Goal: Task Accomplishment & Management: Complete application form

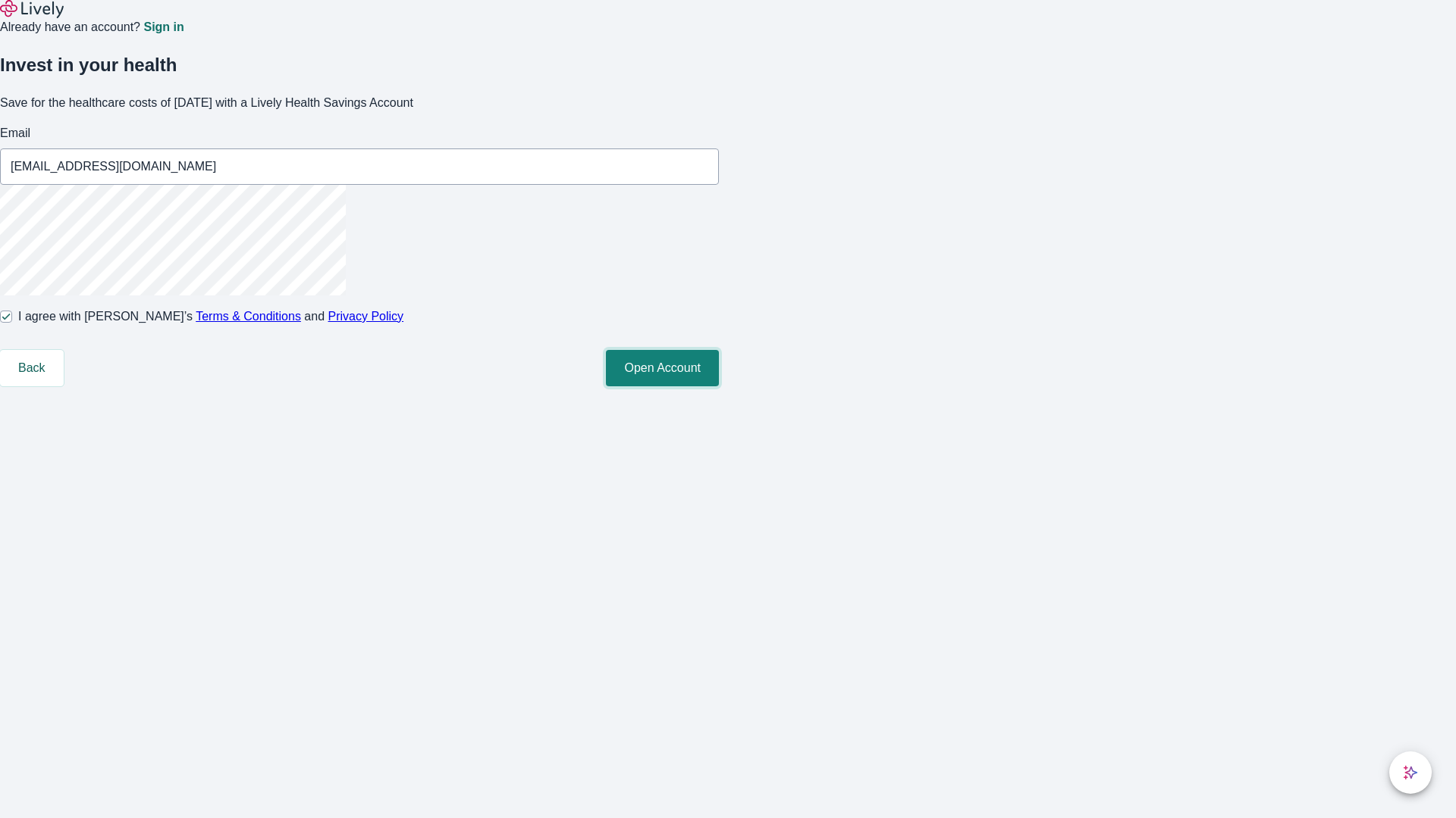
click at [719, 386] on button "Open Account" at bounding box center [662, 368] width 113 height 36
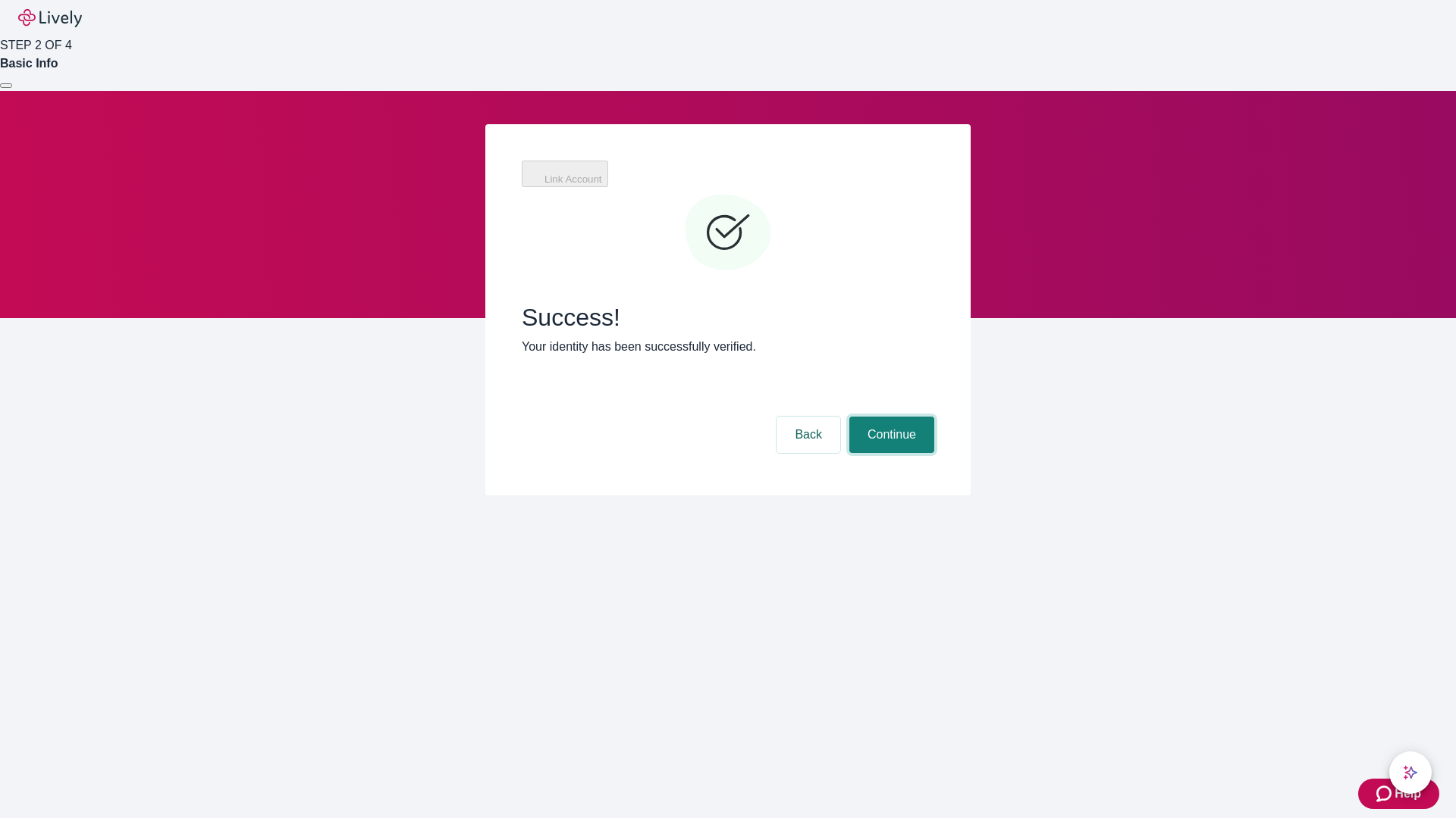
click at [890, 417] on button "Continue" at bounding box center [891, 435] width 85 height 36
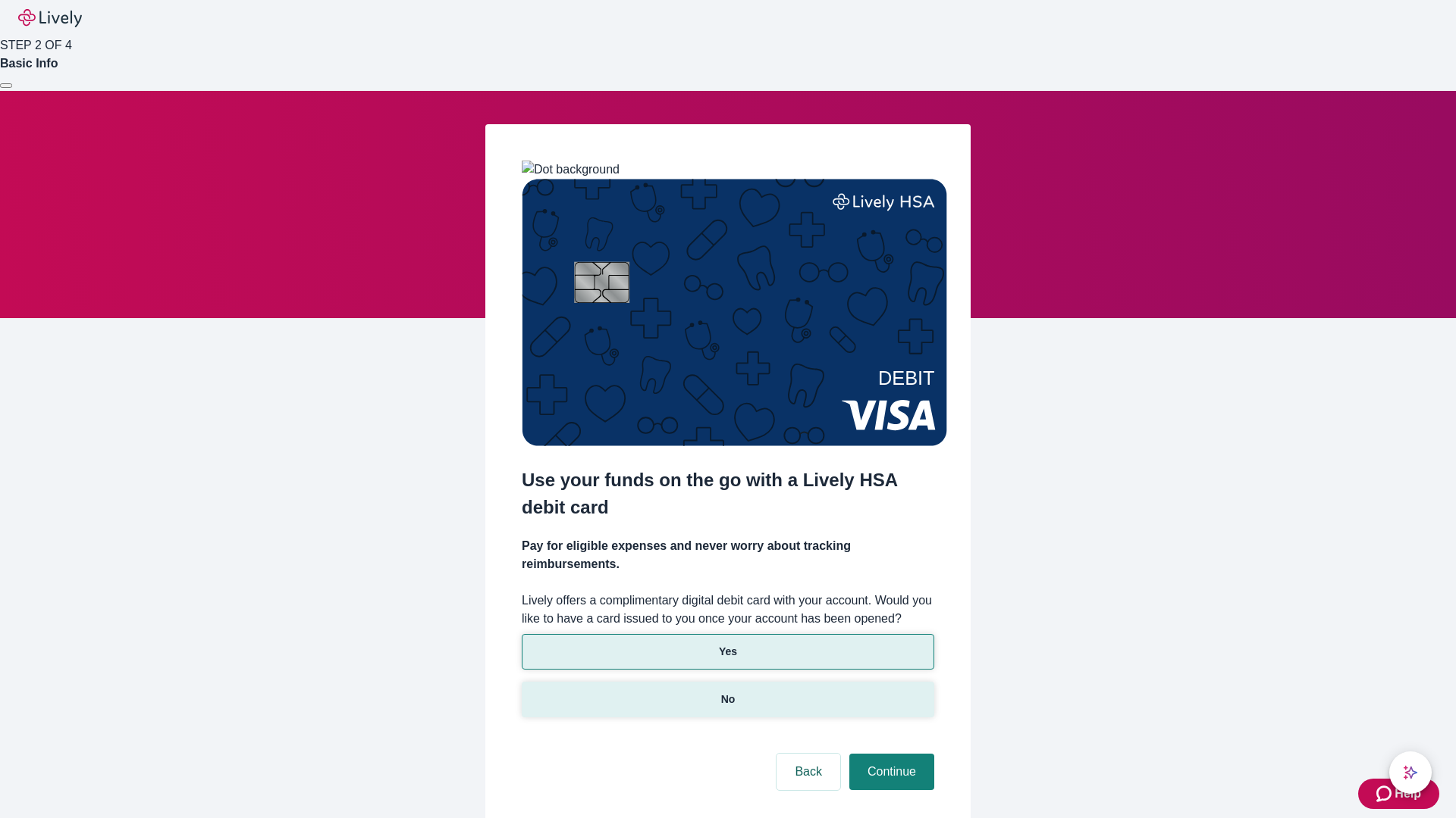
click at [727, 692] on p "No" at bounding box center [728, 700] width 14 height 16
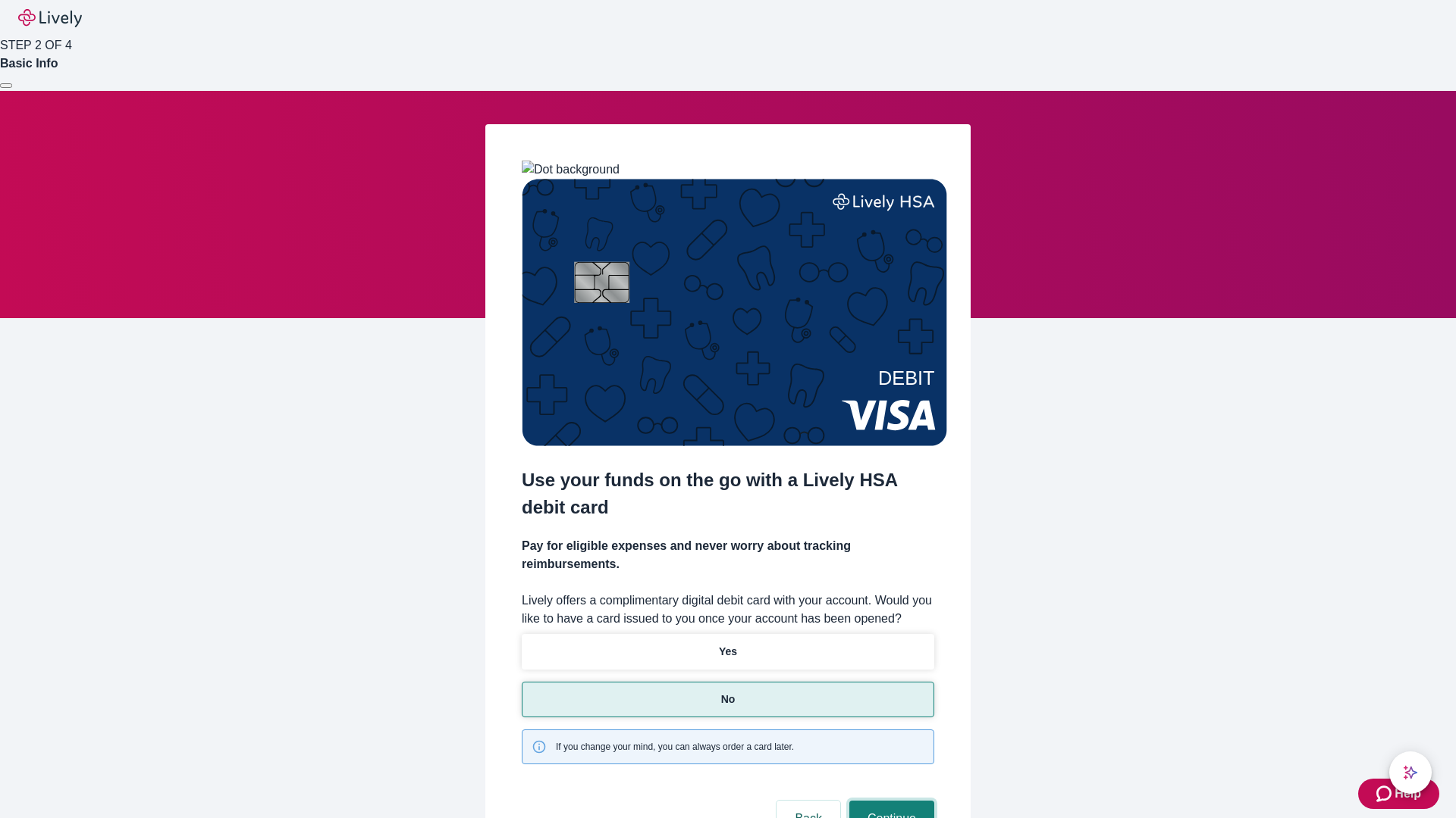
click at [890, 801] on button "Continue" at bounding box center [891, 819] width 85 height 36
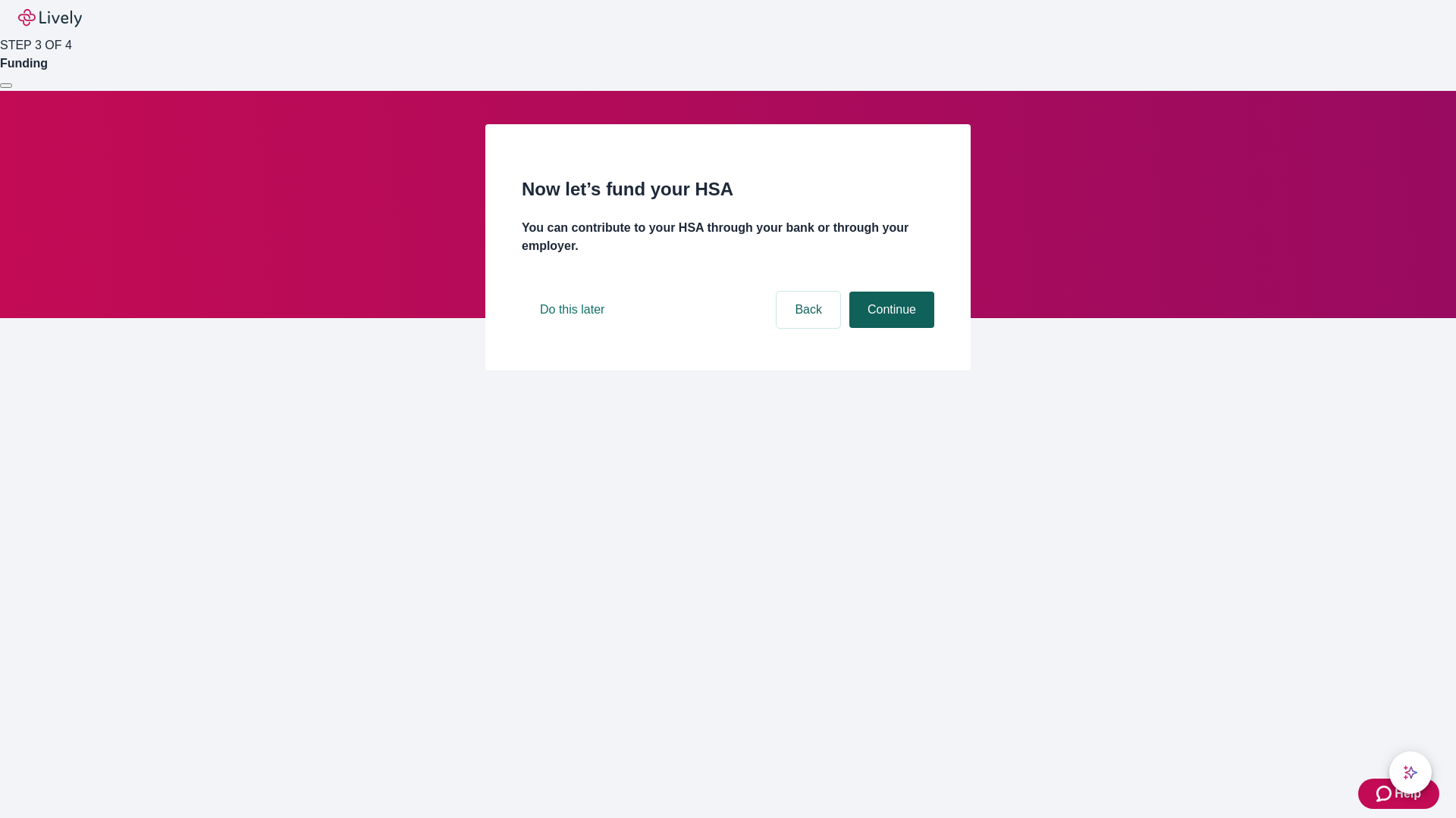
click at [890, 328] on button "Continue" at bounding box center [891, 310] width 85 height 36
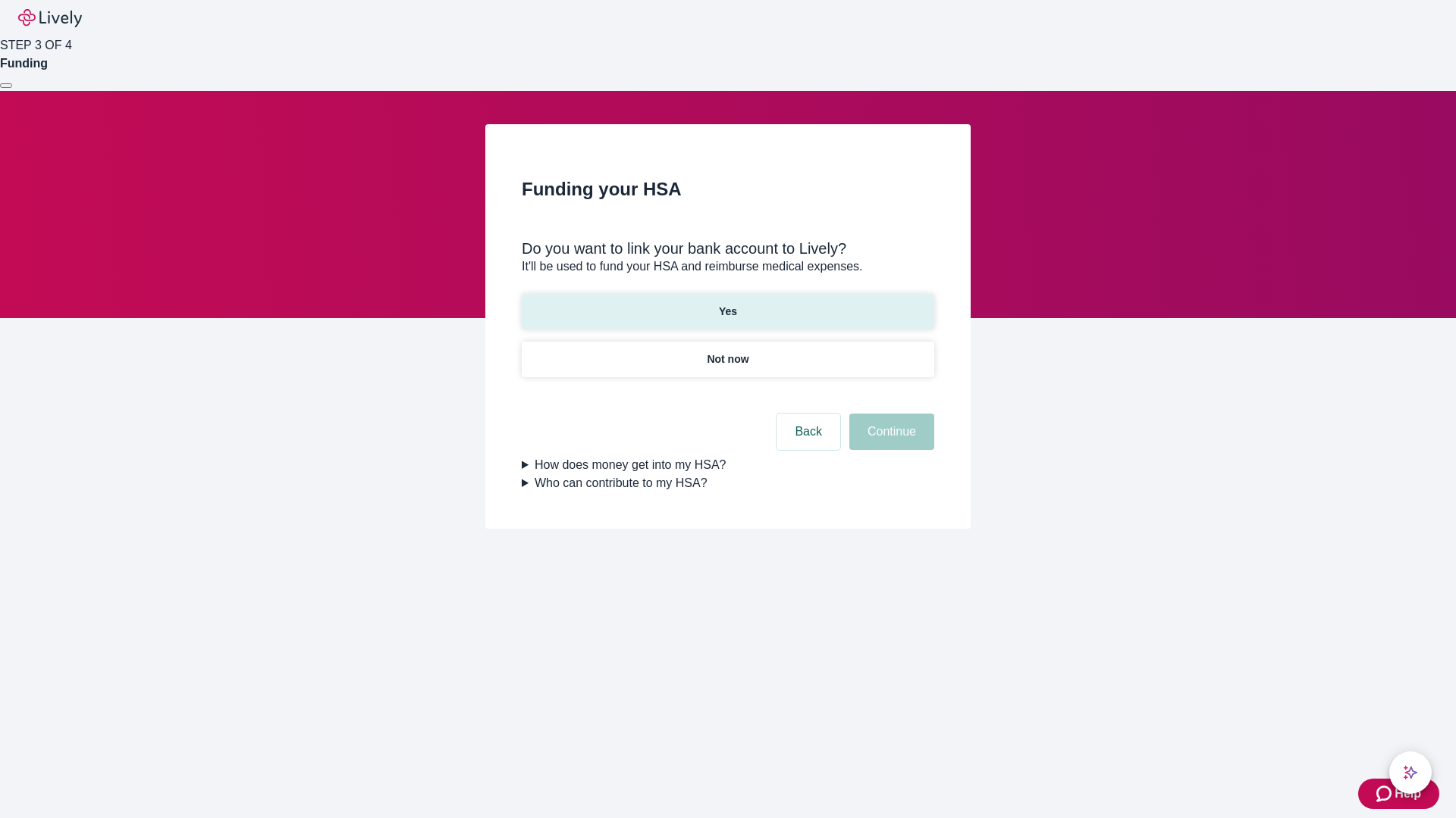
click at [727, 304] on p "Yes" at bounding box center [728, 312] width 18 height 16
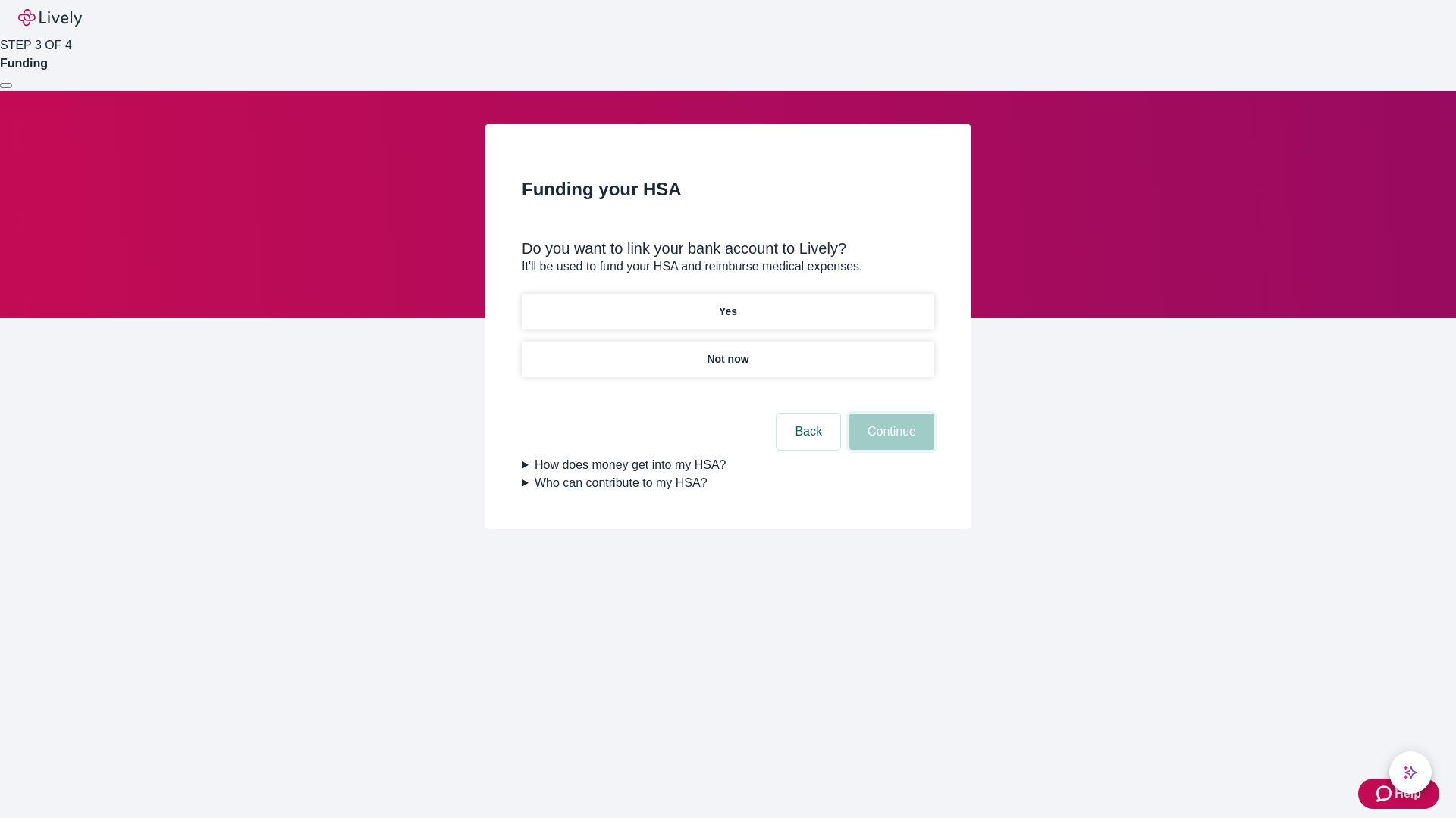
click at [890, 414] on button "Continue" at bounding box center [891, 432] width 85 height 36
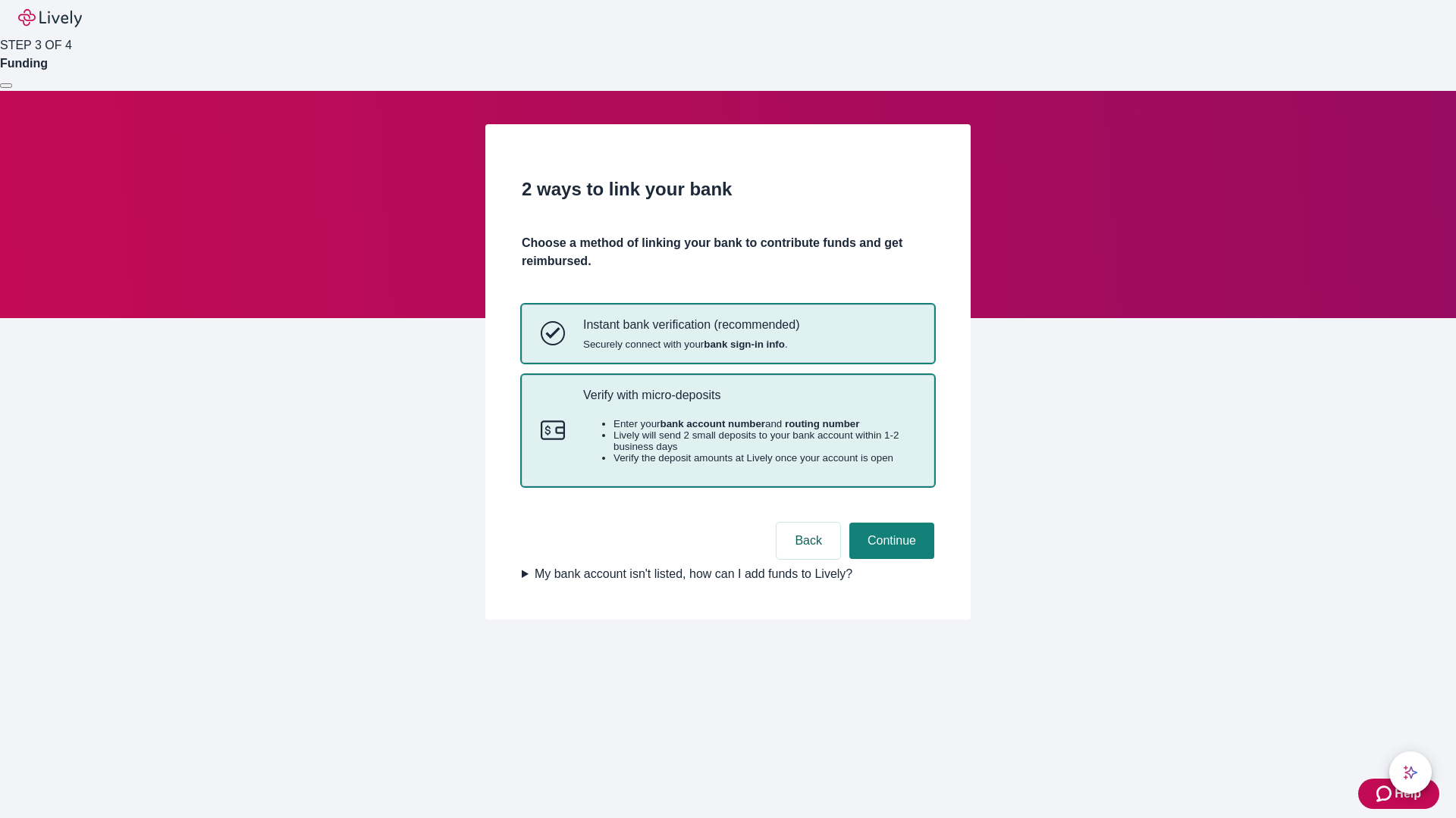
click at [748, 403] on p "Verify with micro-deposits" at bounding box center [749, 395] width 332 height 14
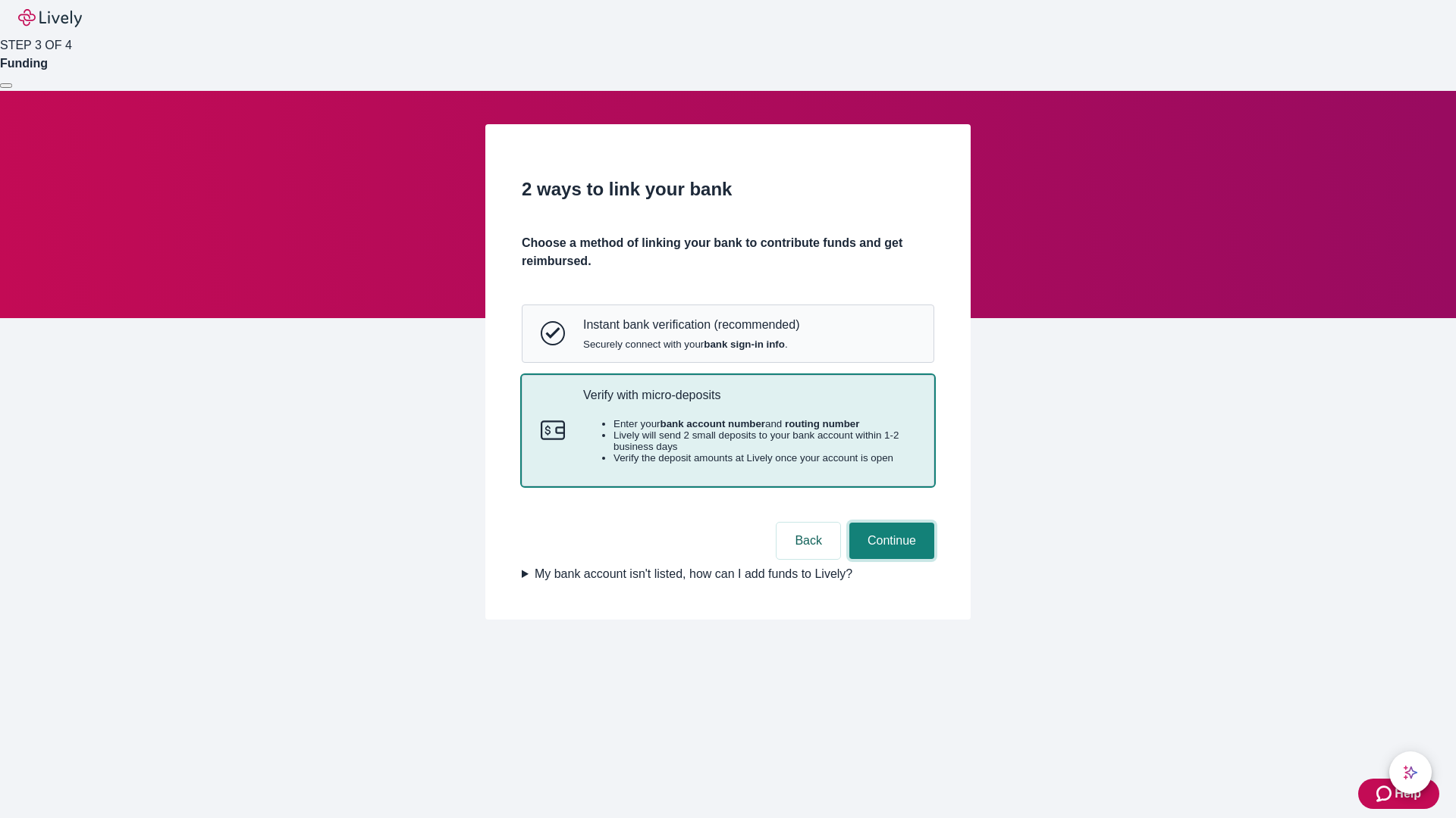
click at [890, 559] on button "Continue" at bounding box center [891, 541] width 85 height 36
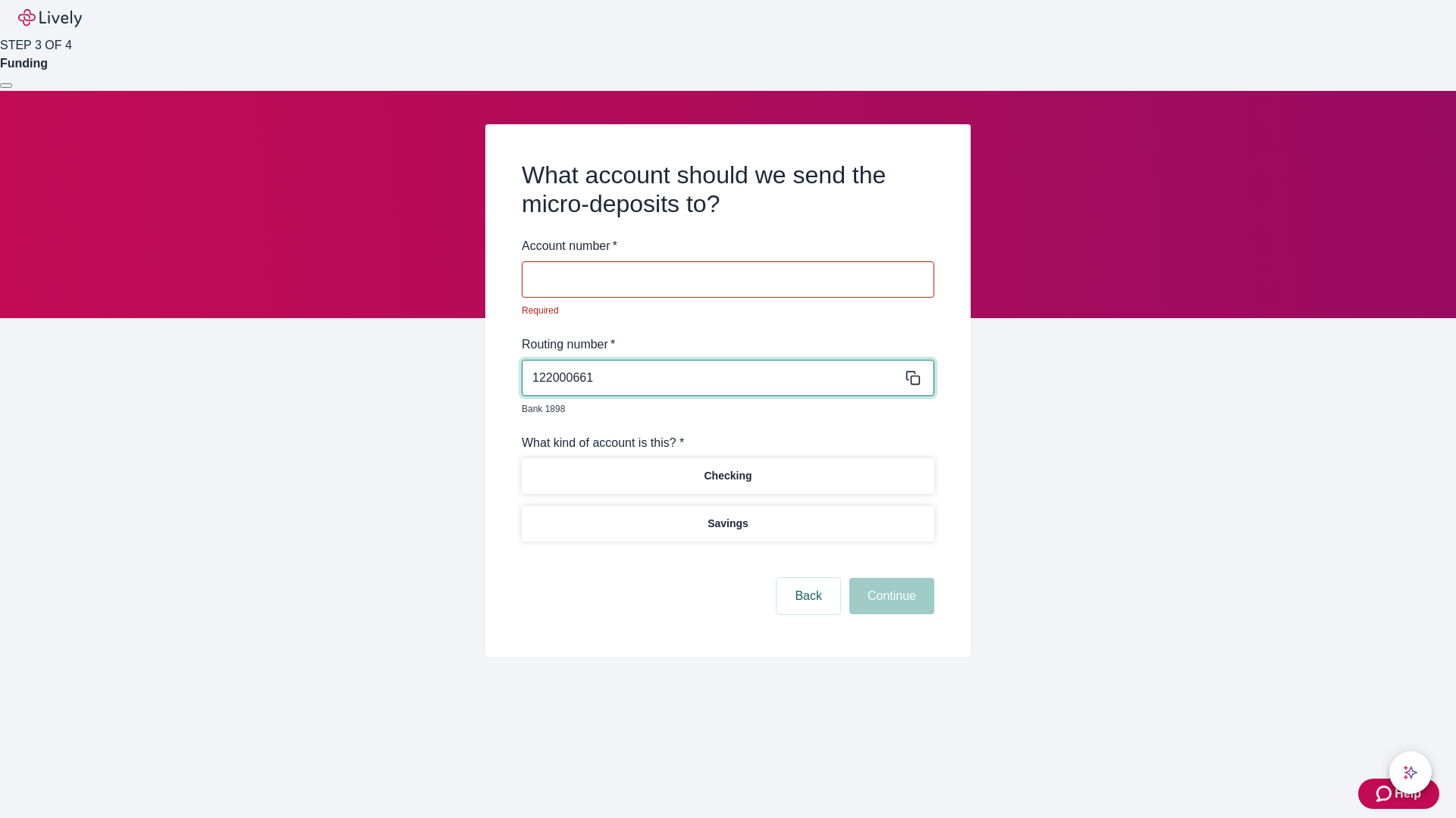
type input "122000661"
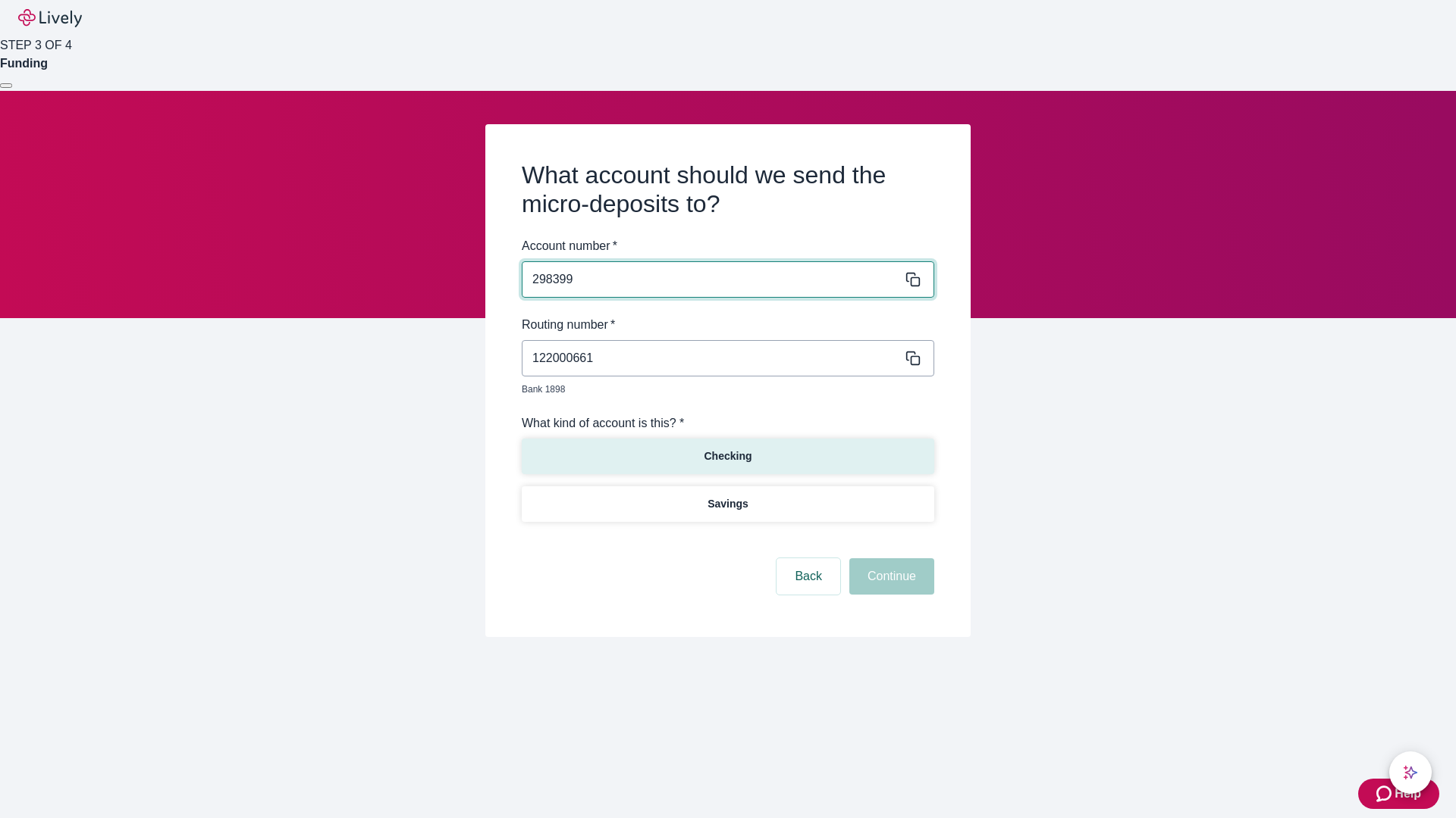
type input "298399"
click at [727, 448] on p "Checking" at bounding box center [728, 456] width 47 height 16
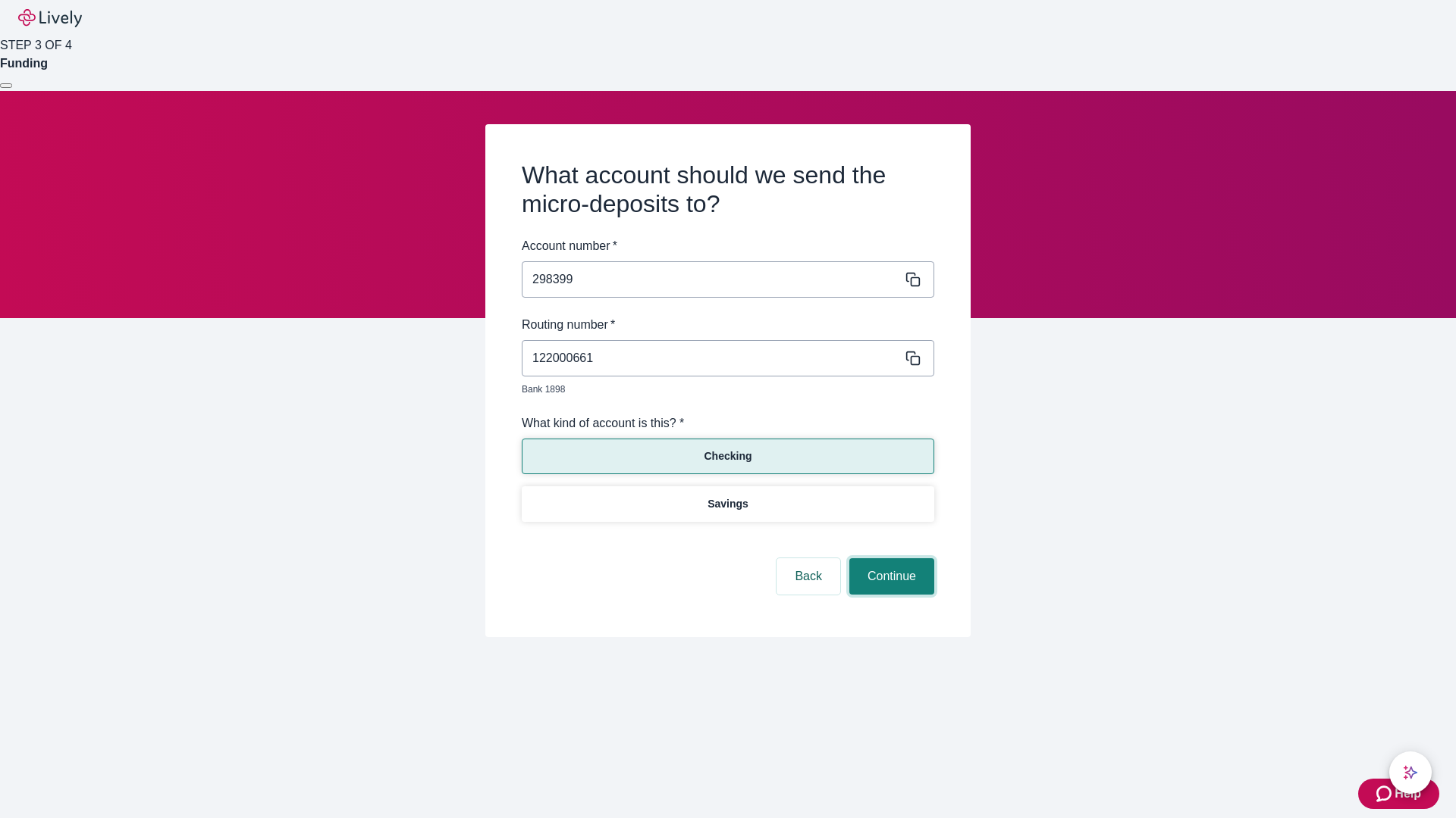
click at [890, 559] on button "Continue" at bounding box center [891, 576] width 85 height 36
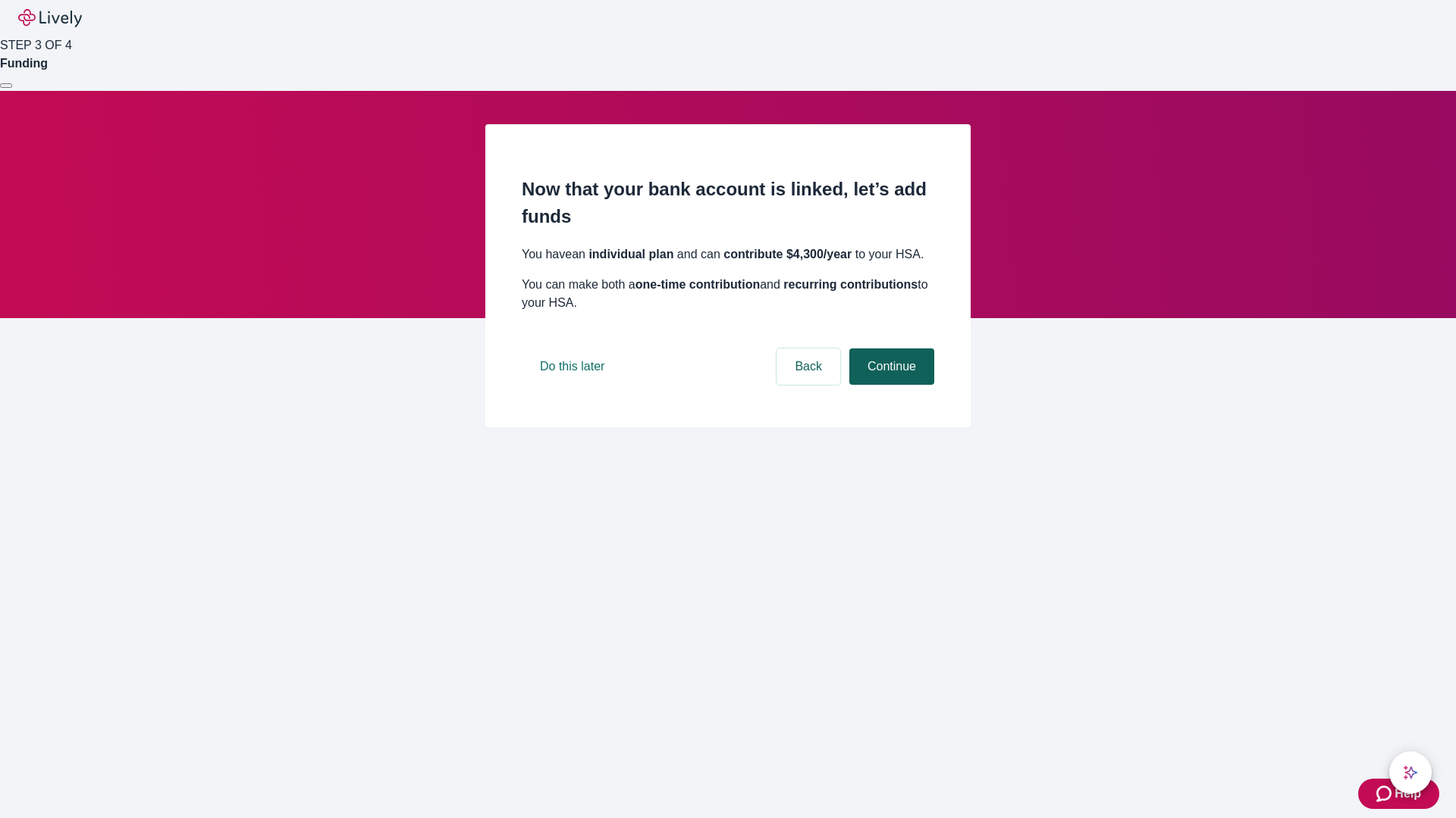
click at [890, 385] on button "Continue" at bounding box center [891, 366] width 85 height 36
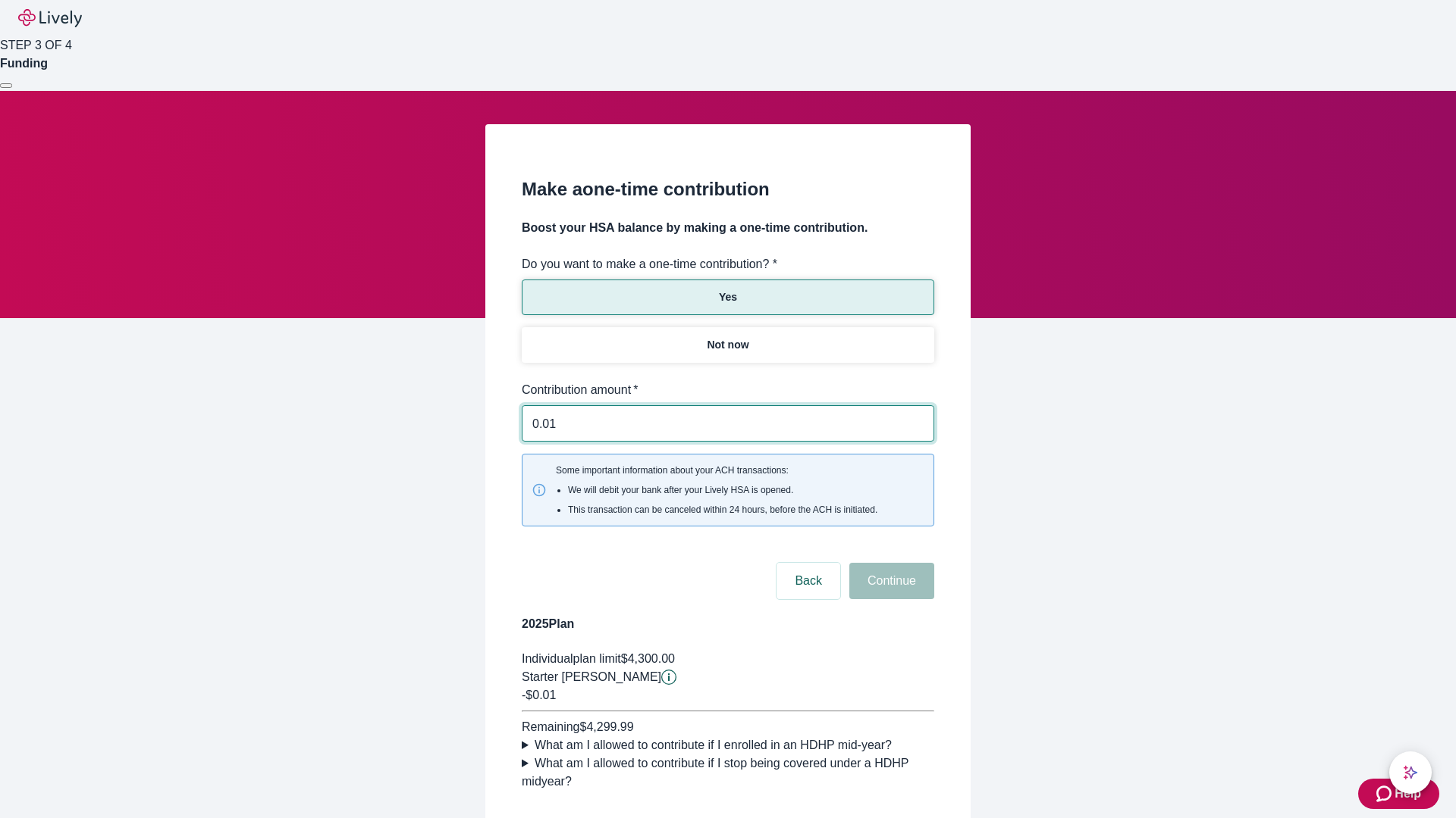
type input "0.01"
click at [890, 563] on button "Continue" at bounding box center [891, 581] width 85 height 36
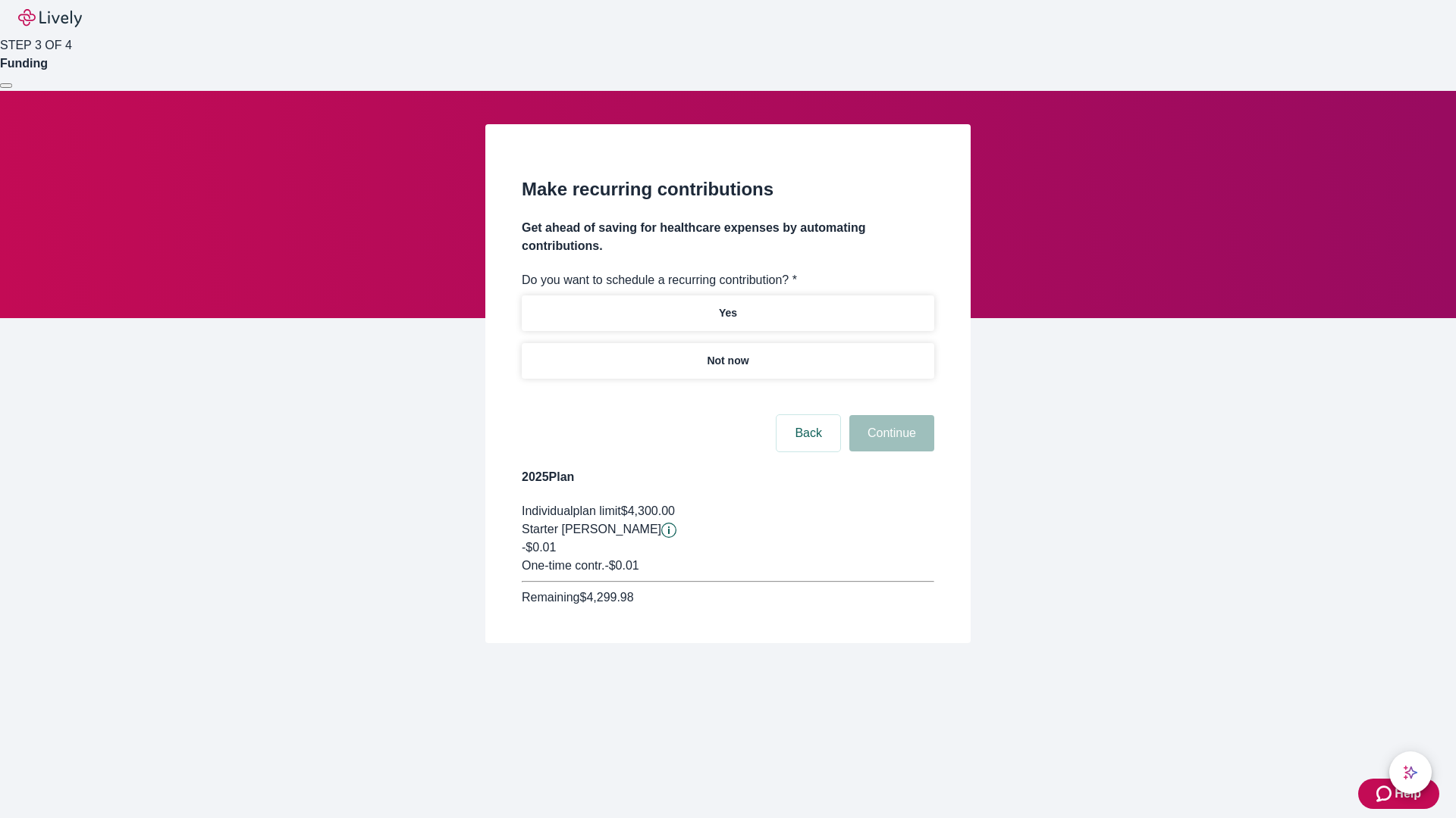
click at [727, 353] on p "Not now" at bounding box center [727, 361] width 42 height 16
click at [890, 415] on button "Continue" at bounding box center [891, 433] width 85 height 36
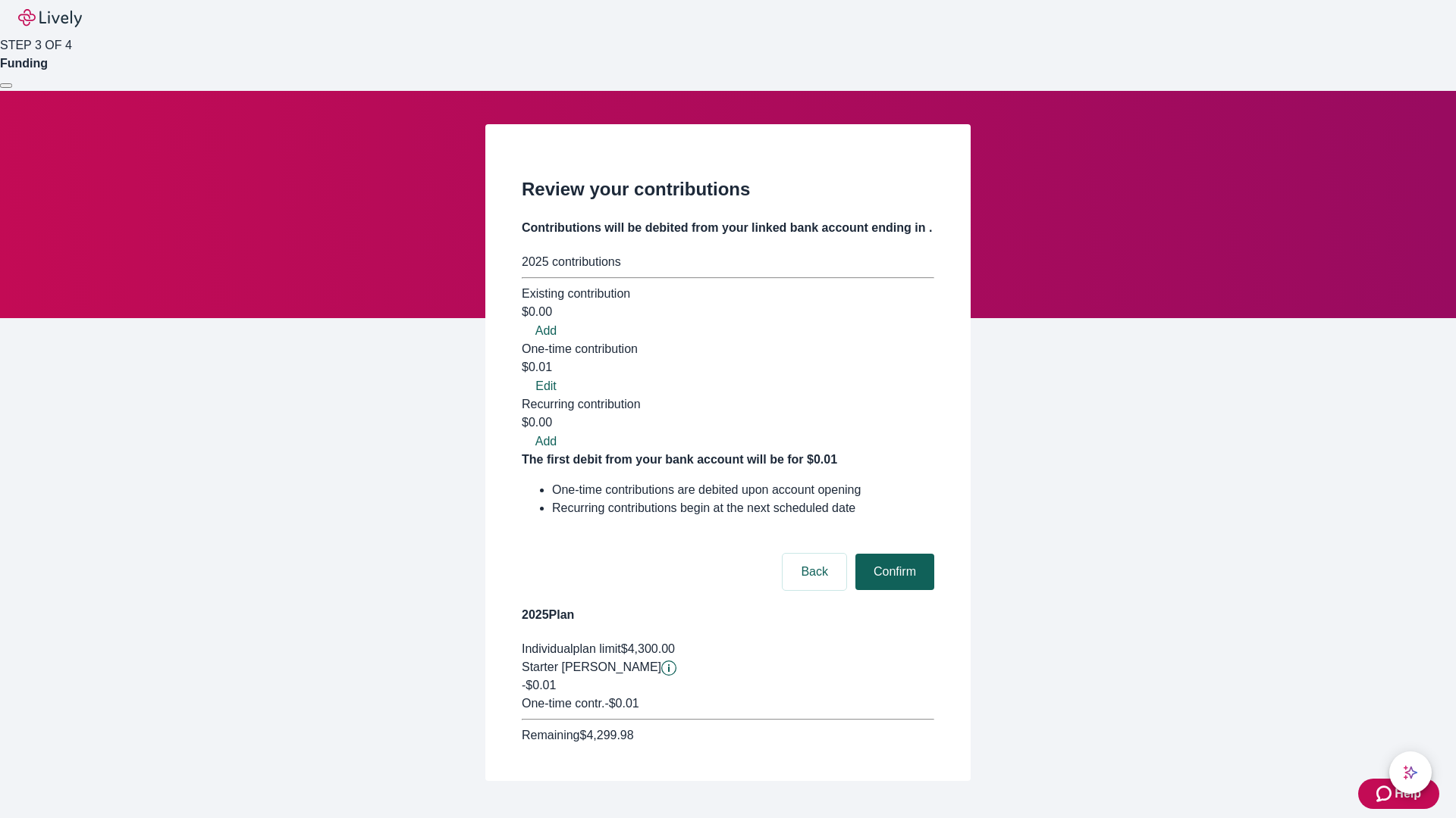
click at [892, 553] on button "Confirm" at bounding box center [894, 572] width 79 height 36
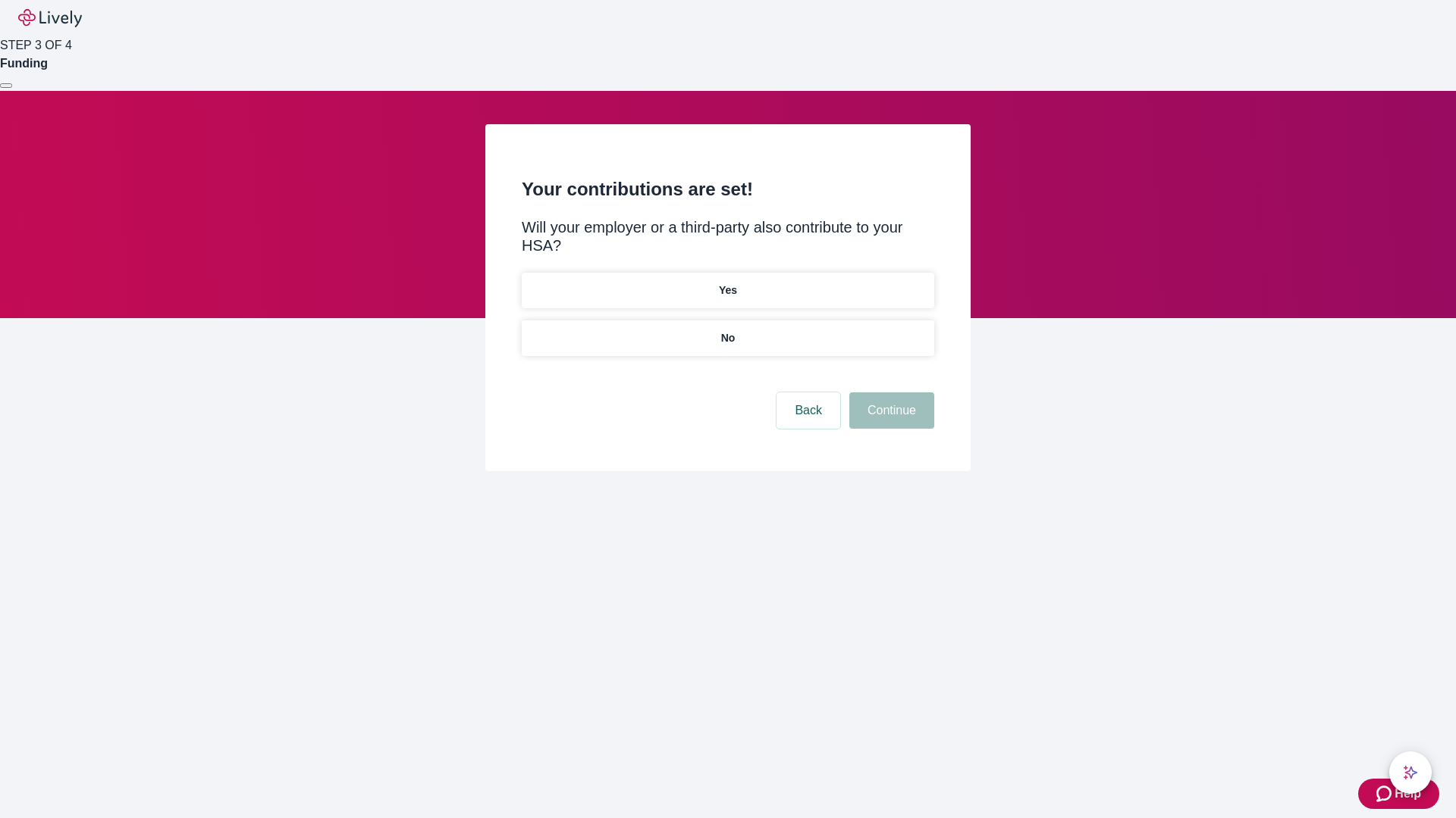
click at [727, 330] on p "No" at bounding box center [728, 338] width 14 height 16
click at [890, 392] on button "Continue" at bounding box center [891, 411] width 85 height 36
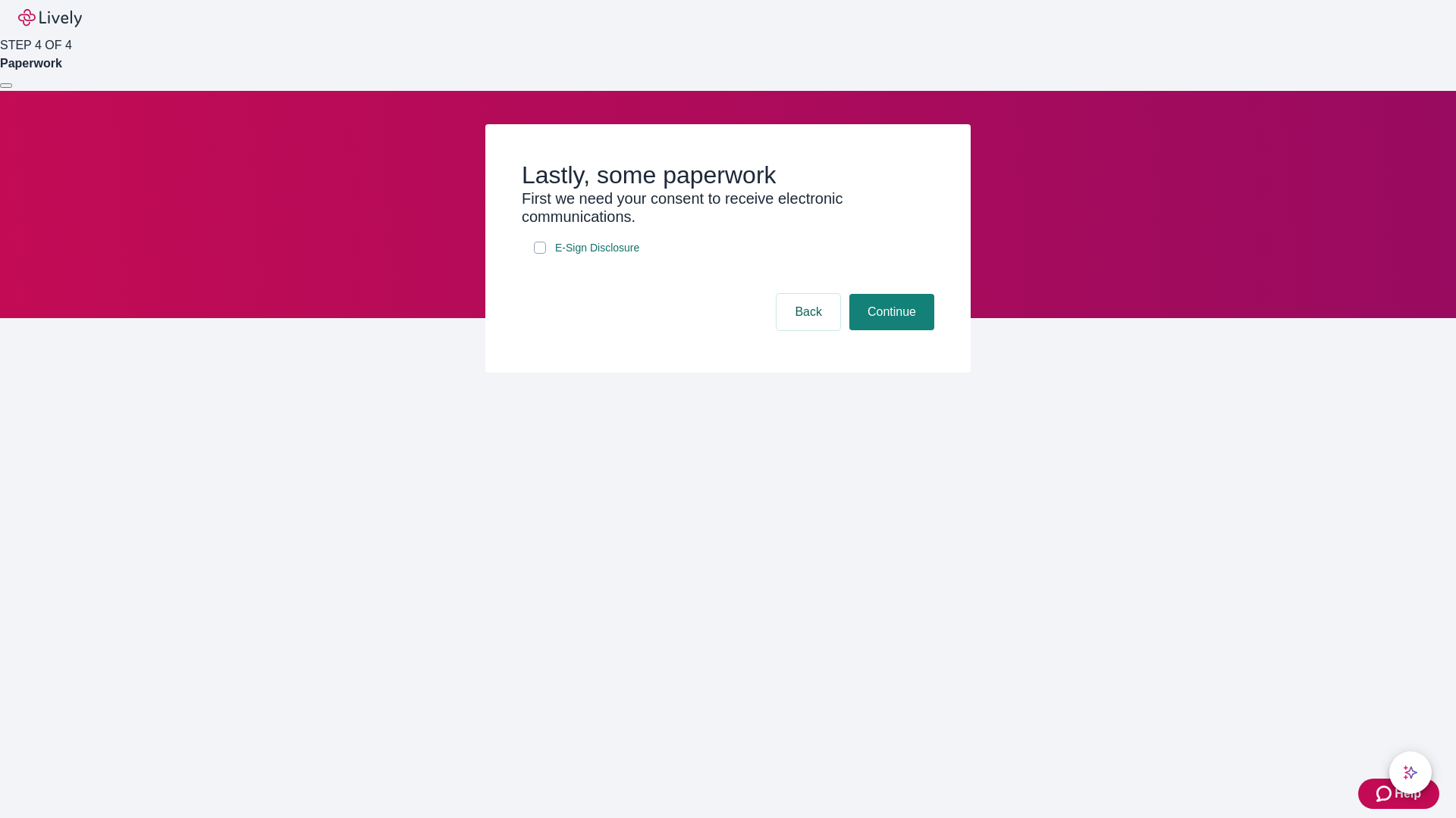
click at [540, 253] on input "E-Sign Disclosure" at bounding box center [540, 247] width 12 height 12
checkbox input "true"
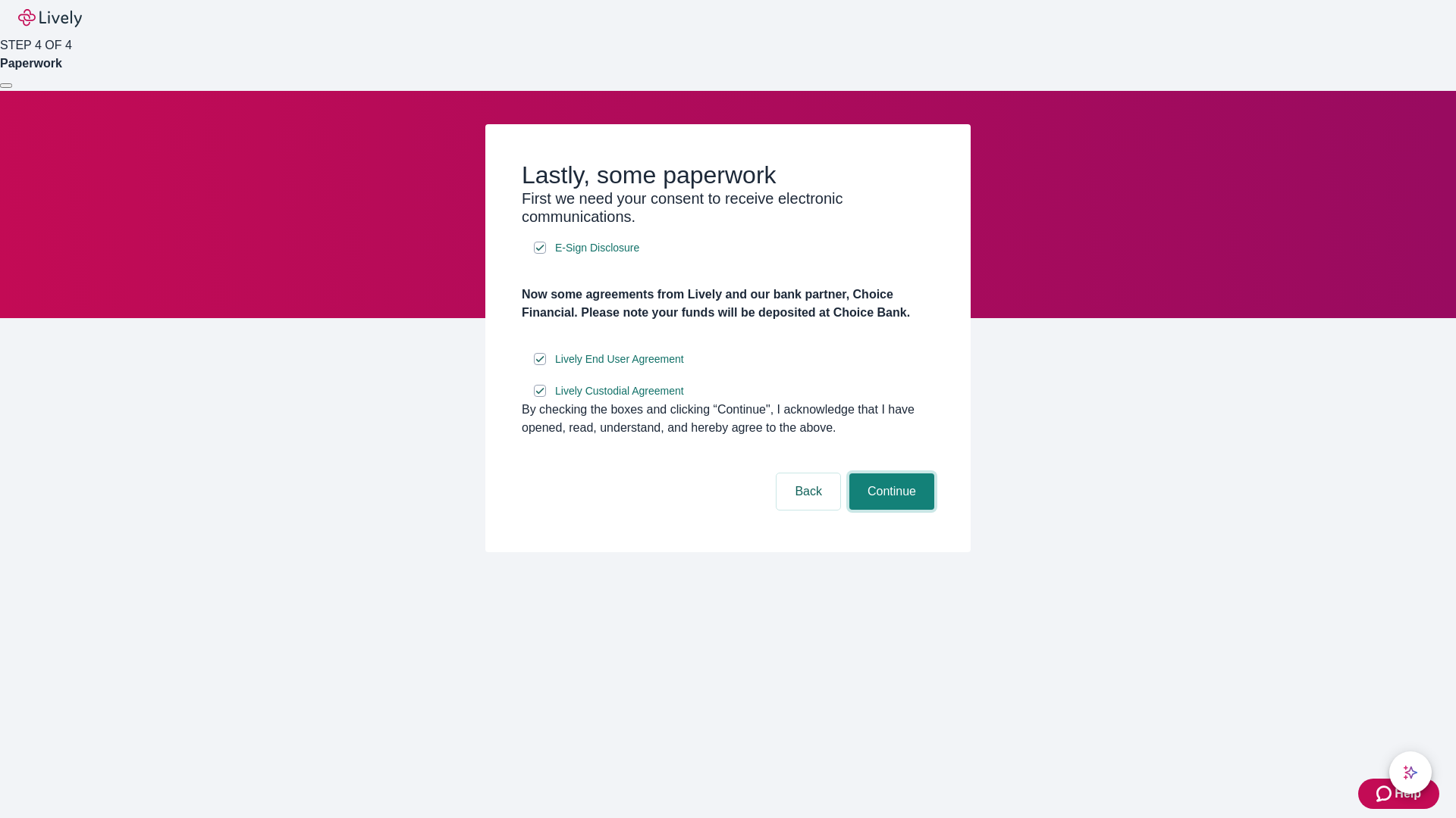
click at [890, 510] on button "Continue" at bounding box center [891, 492] width 85 height 36
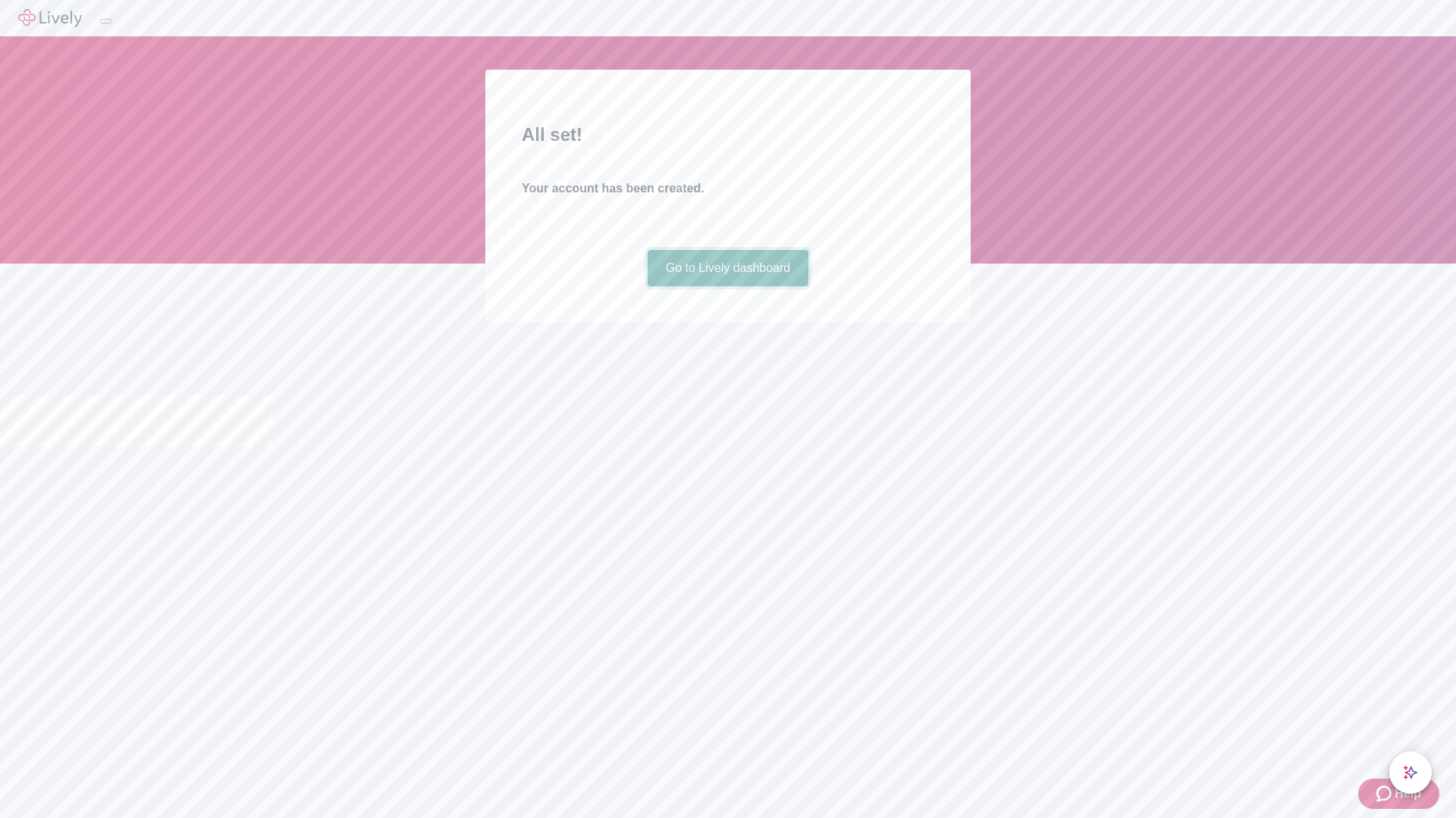
click at [727, 287] on link "Go to Lively dashboard" at bounding box center [728, 268] width 161 height 36
